Goal: Transaction & Acquisition: Purchase product/service

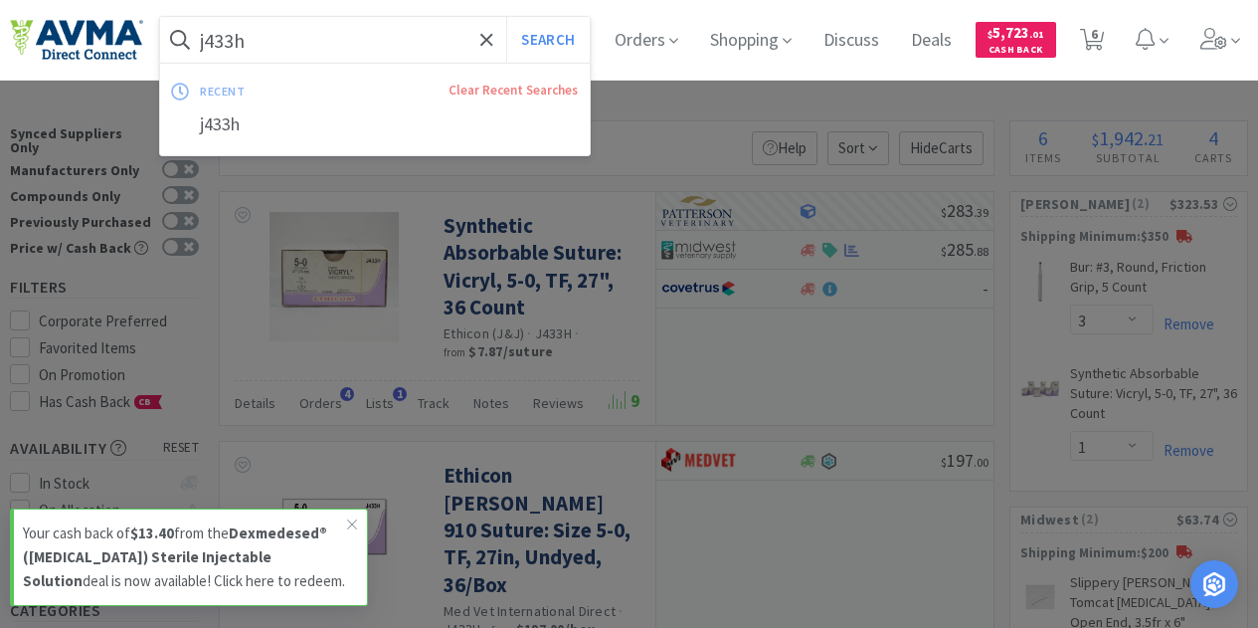
select select "3"
select select "1"
select select "2"
select select "1"
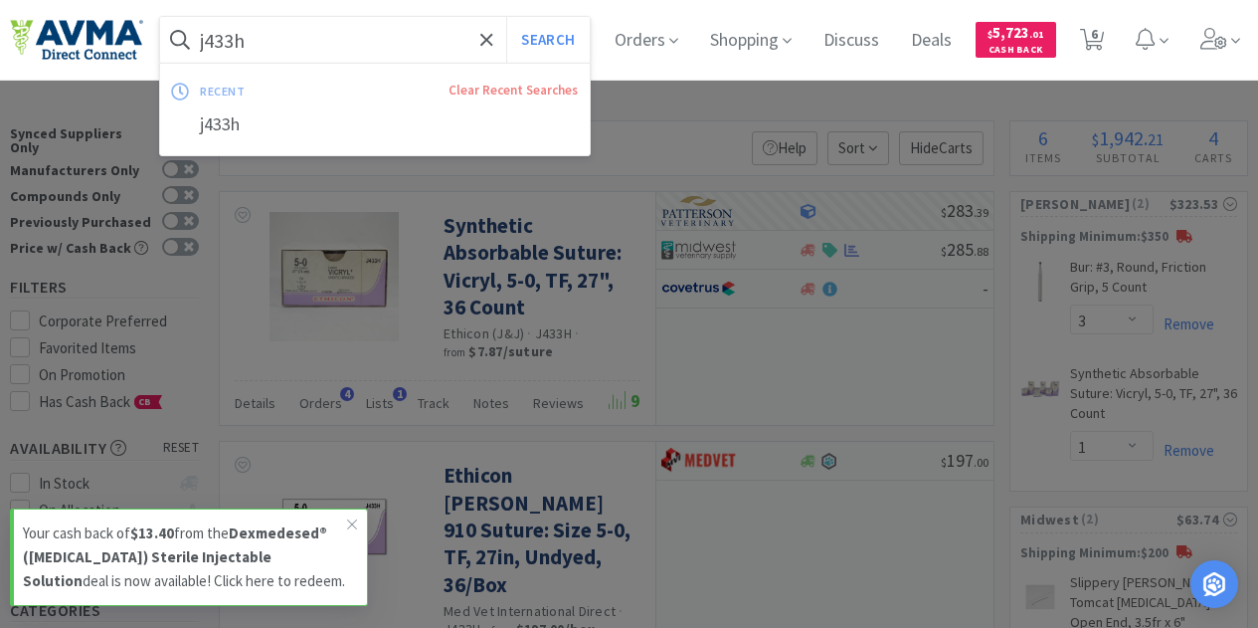
select select "1"
click at [303, 44] on input "j433h" at bounding box center [375, 40] width 430 height 46
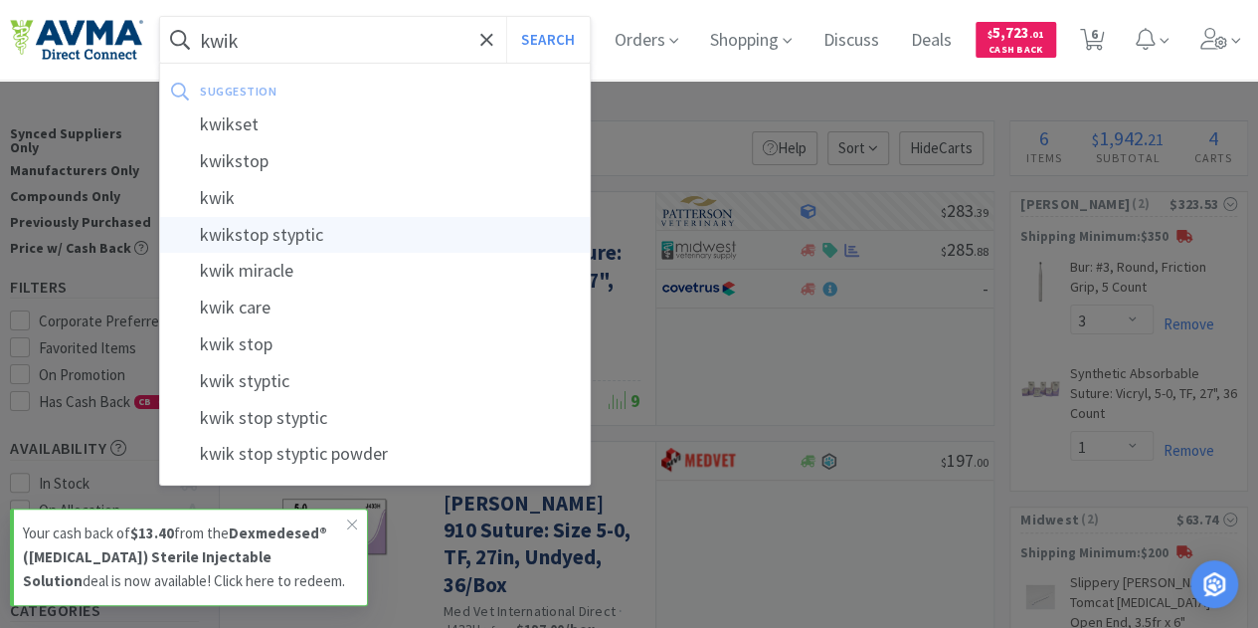
click at [290, 230] on div "kwikstop styptic" at bounding box center [375, 235] width 430 height 37
type input "kwikstop styptic"
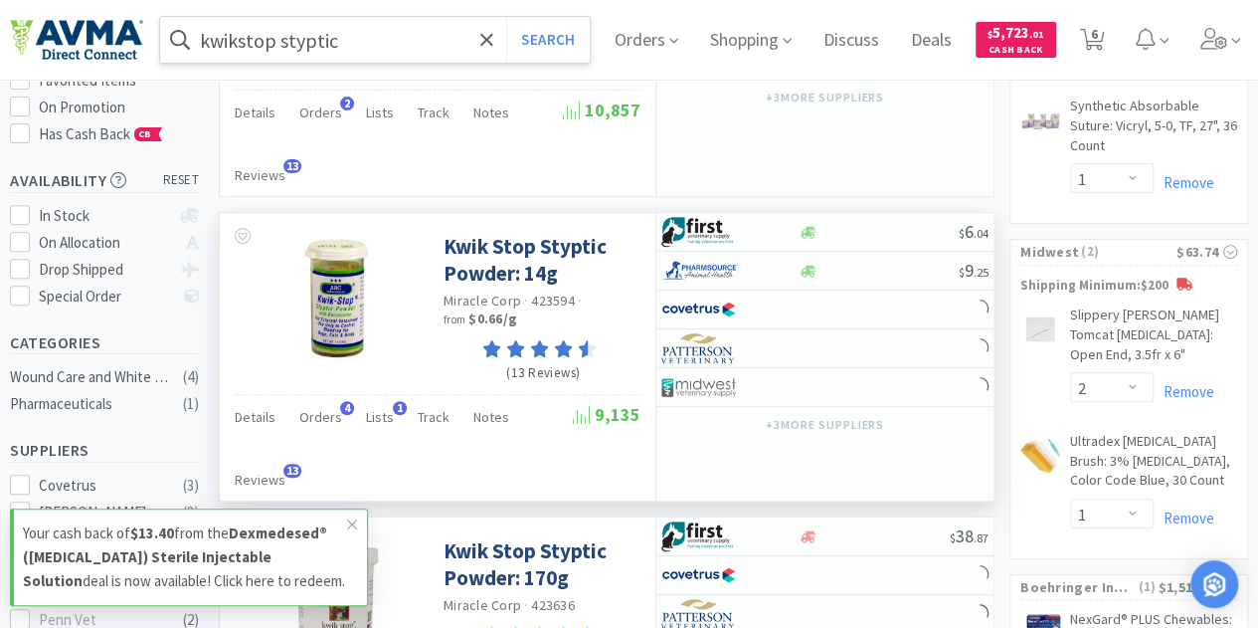
scroll to position [298, 0]
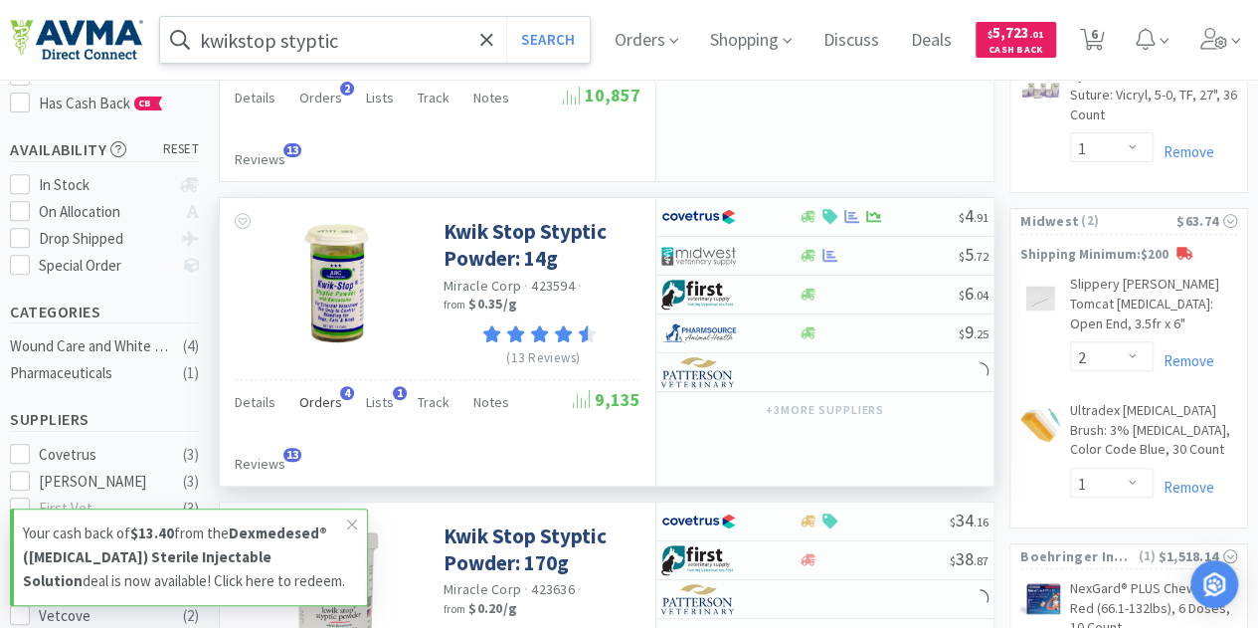
click at [321, 399] on span "Orders" at bounding box center [320, 402] width 43 height 18
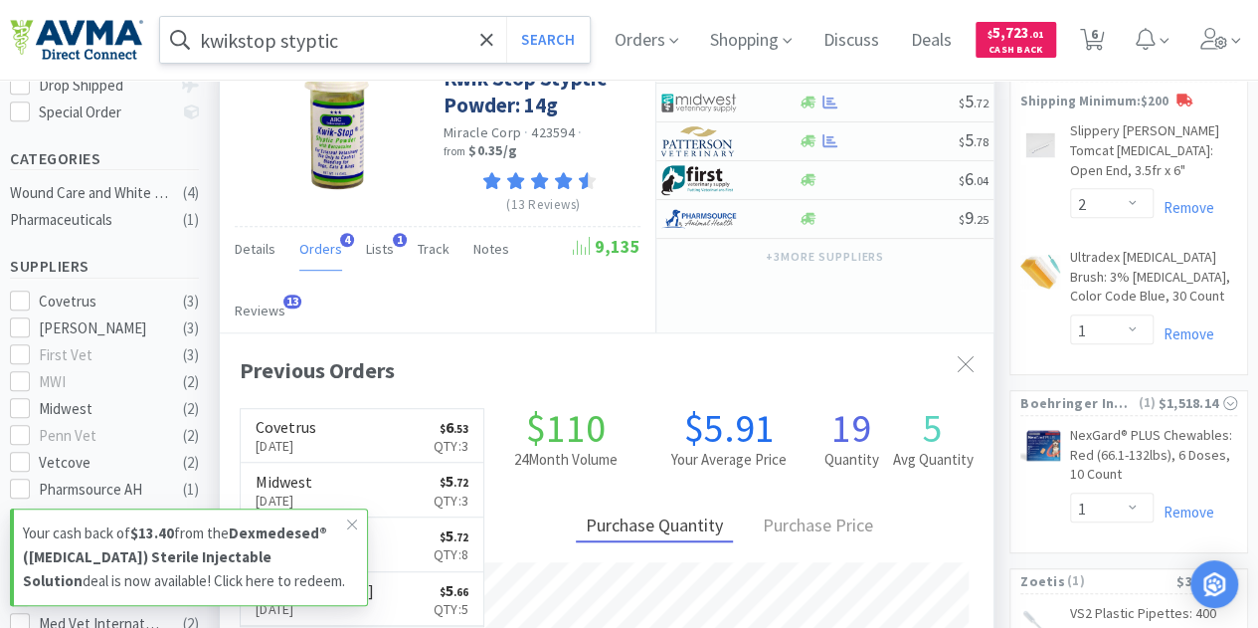
scroll to position [497, 0]
